Goal: Use online tool/utility: Utilize a website feature to perform a specific function

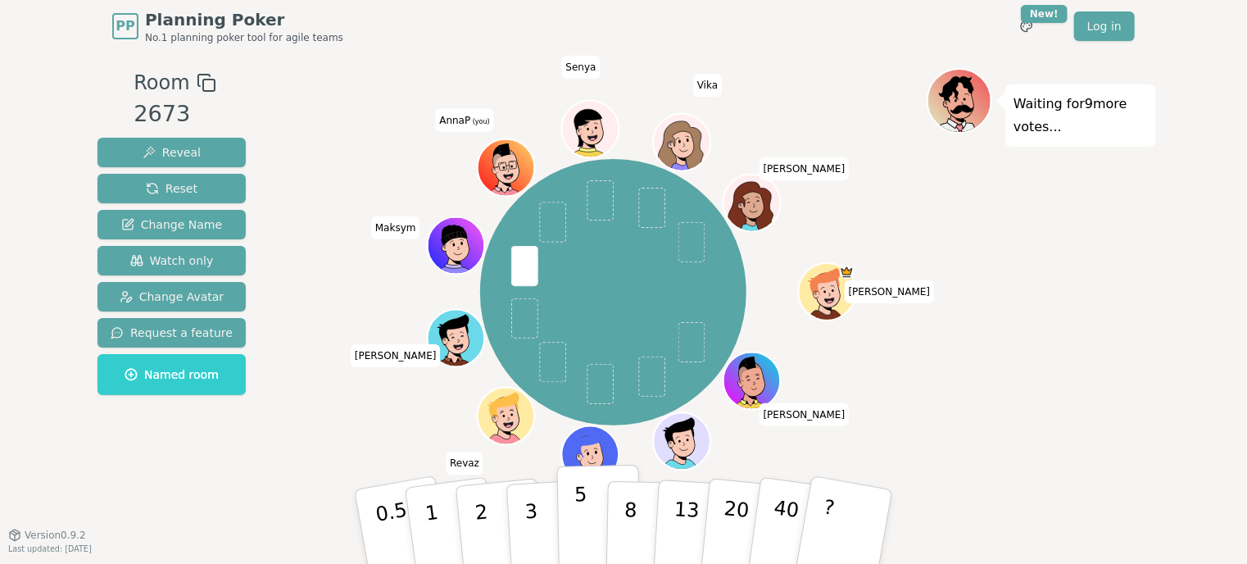
click at [577, 515] on p "5" at bounding box center [581, 526] width 14 height 88
click at [948, 372] on div "Waiting for 8 more votes..." at bounding box center [1040, 293] width 229 height 450
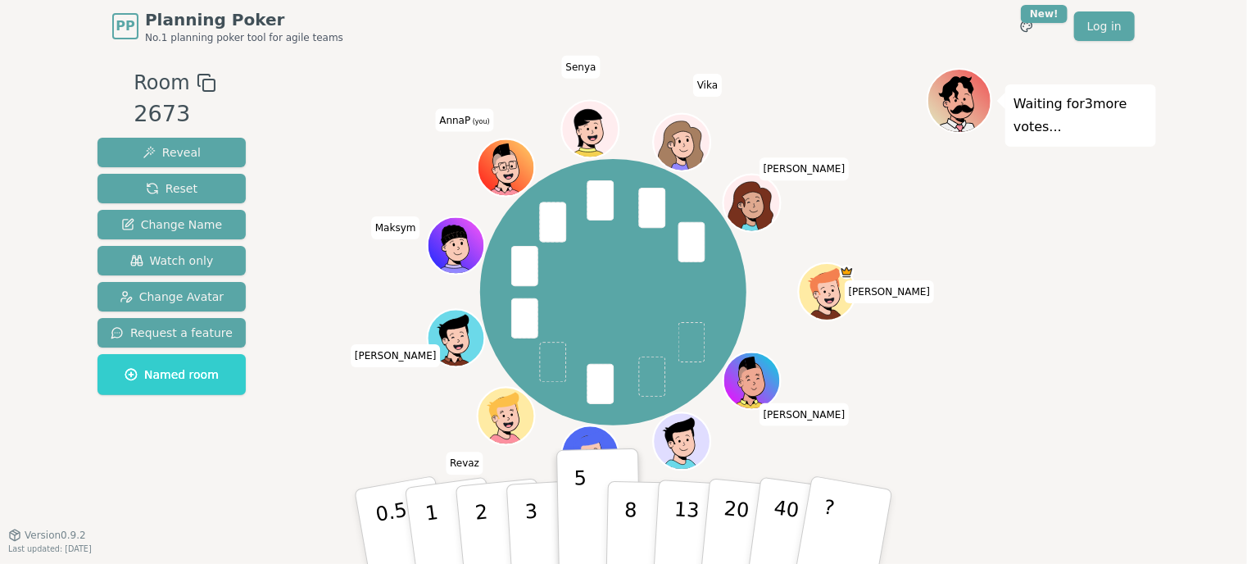
click at [1085, 387] on div "Waiting for 3 more votes..." at bounding box center [1040, 293] width 229 height 450
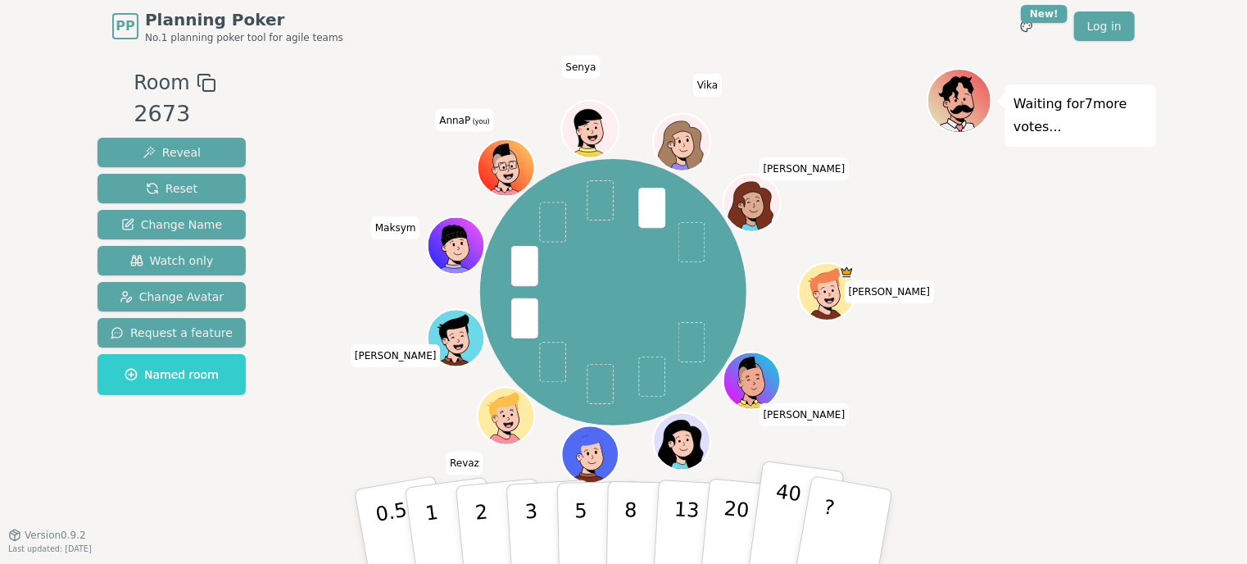
click at [776, 509] on p "40" at bounding box center [784, 525] width 37 height 91
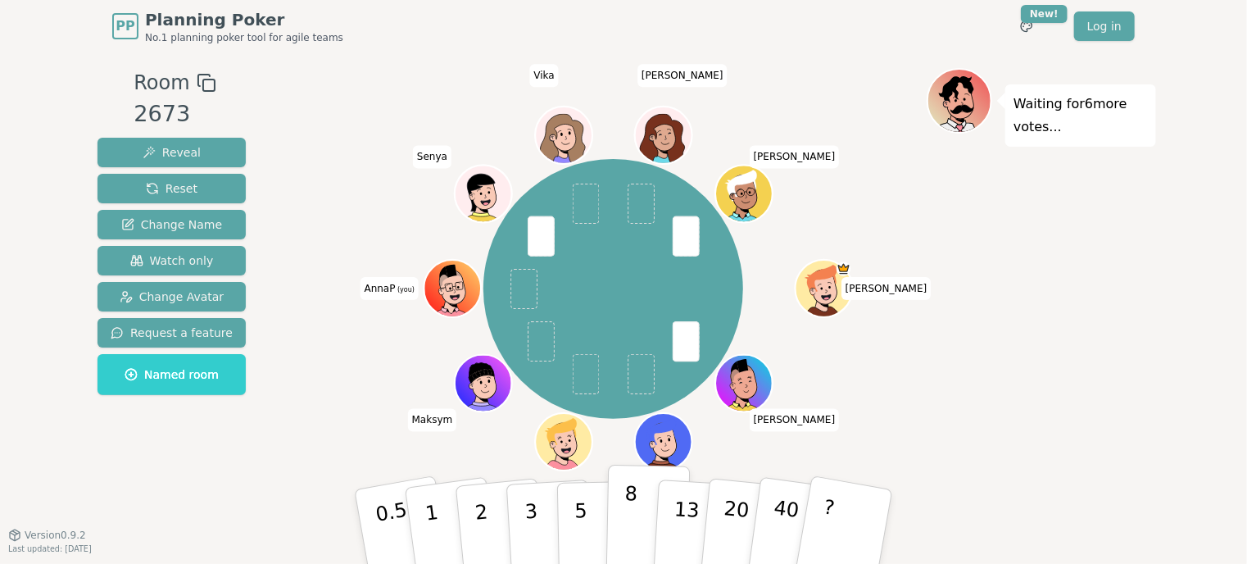
click at [615, 510] on button "8" at bounding box center [648, 526] width 84 height 125
click at [582, 526] on p "5" at bounding box center [581, 526] width 14 height 88
click at [635, 512] on button "8" at bounding box center [648, 526] width 84 height 125
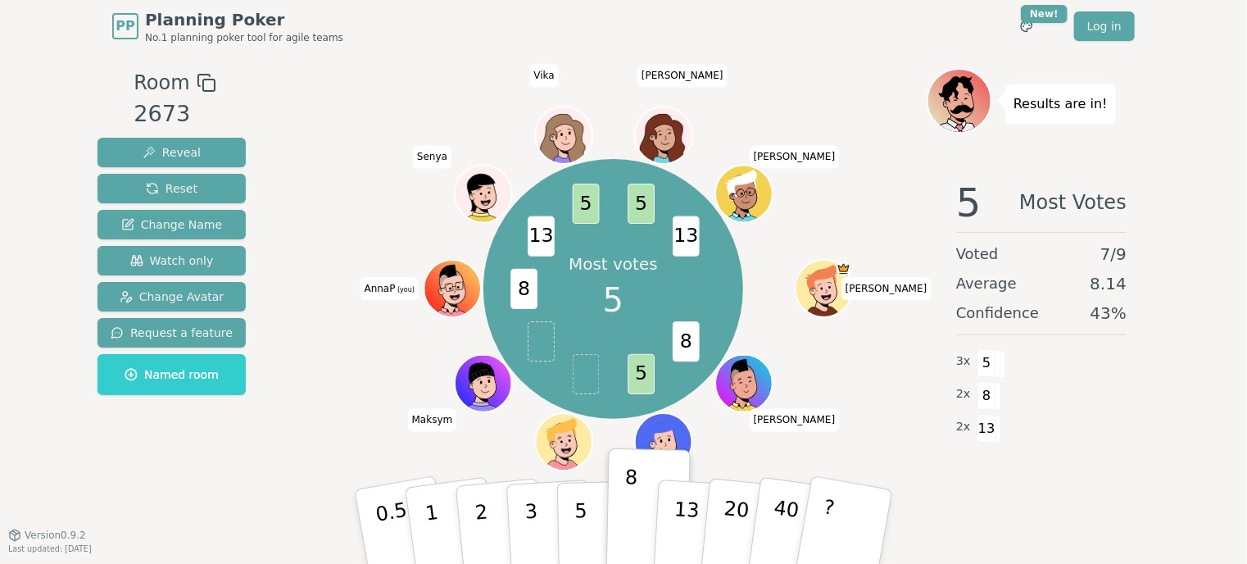
click at [1021, 519] on div "Room 2673 Reveal Reset Change Name Watch only Change Avatar Request a feature N…" at bounding box center [623, 293] width 1065 height 482
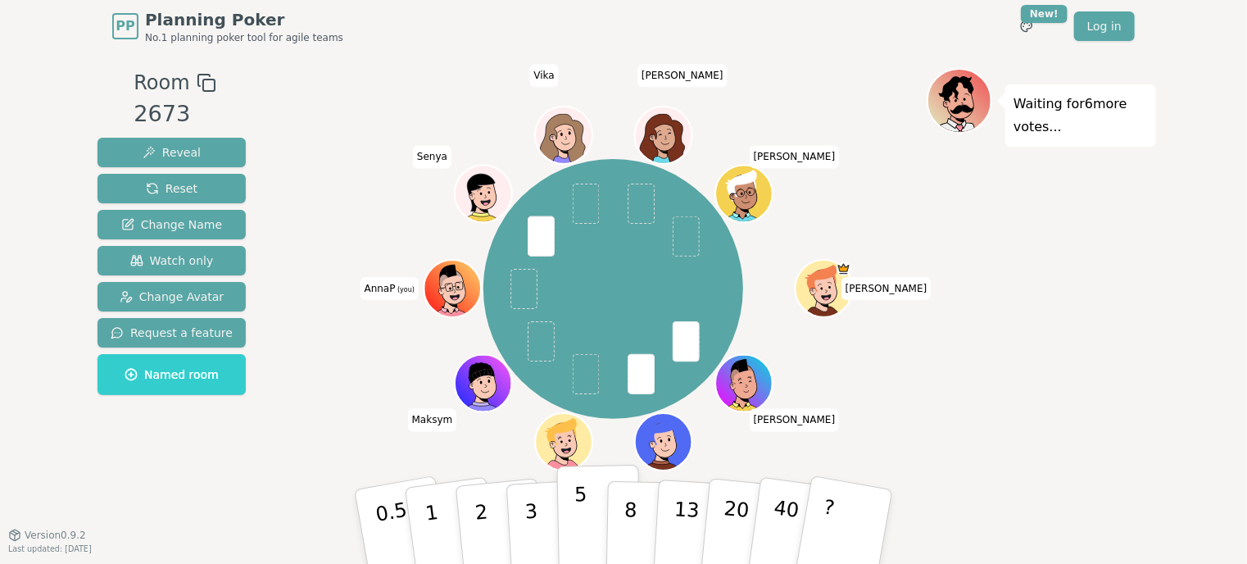
click at [579, 536] on p "5" at bounding box center [581, 526] width 14 height 88
